Goal: Task Accomplishment & Management: Use online tool/utility

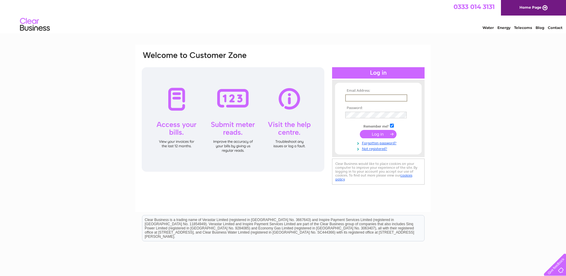
type input "[EMAIL_ADDRESS][DOMAIN_NAME]"
click at [387, 133] on input "submit" at bounding box center [378, 134] width 37 height 8
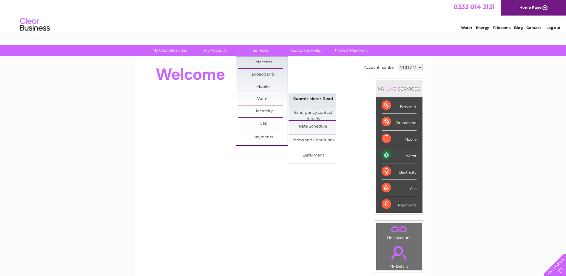
click at [314, 98] on link "Submit Meter Read" at bounding box center [312, 99] width 49 height 12
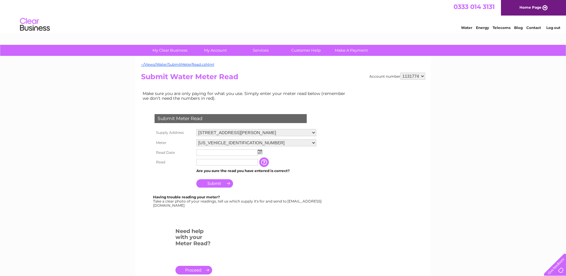
click at [249, 151] on input "text" at bounding box center [226, 152] width 61 height 7
click at [262, 152] on img at bounding box center [260, 151] width 4 height 5
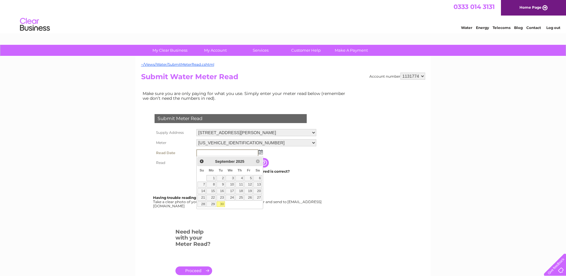
click at [221, 203] on link "30" at bounding box center [221, 204] width 8 height 6
type input "2025/09/30"
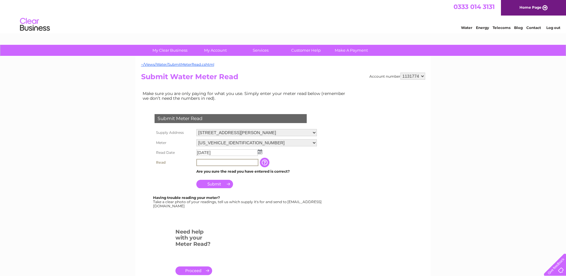
click at [208, 163] on input "text" at bounding box center [227, 162] width 62 height 7
type input "119"
click at [297, 184] on td "Submit" at bounding box center [257, 182] width 124 height 14
click at [212, 181] on input "Submit" at bounding box center [214, 183] width 37 height 8
